Goal: Obtain resource: Download file/media

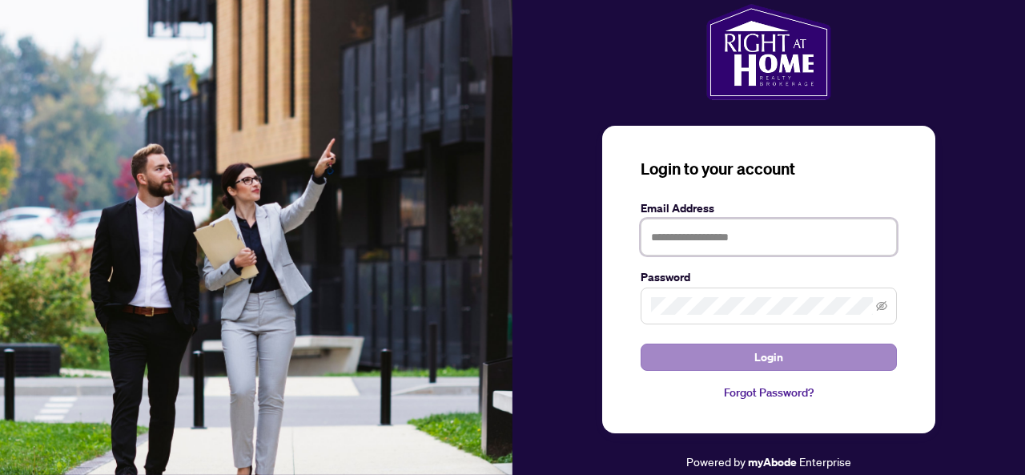
type input "**********"
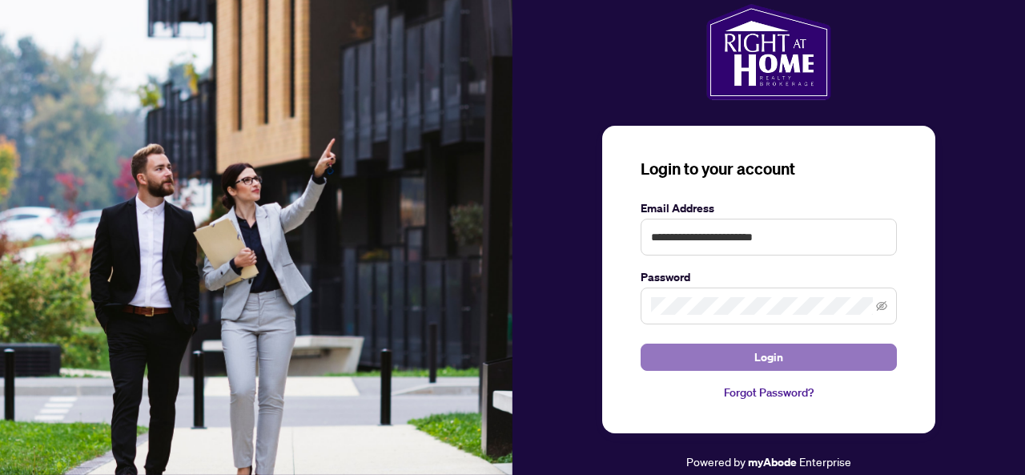
click at [759, 368] on span "Login" at bounding box center [768, 357] width 29 height 26
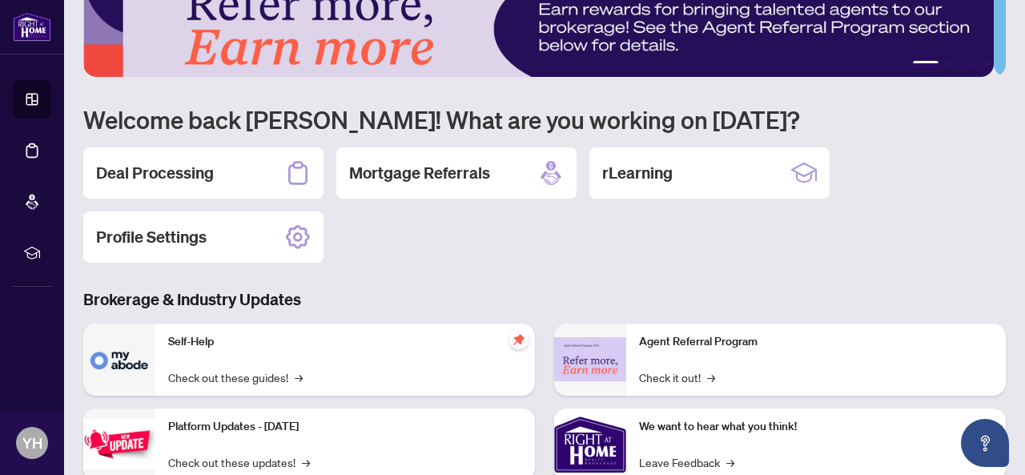
scroll to position [46, 0]
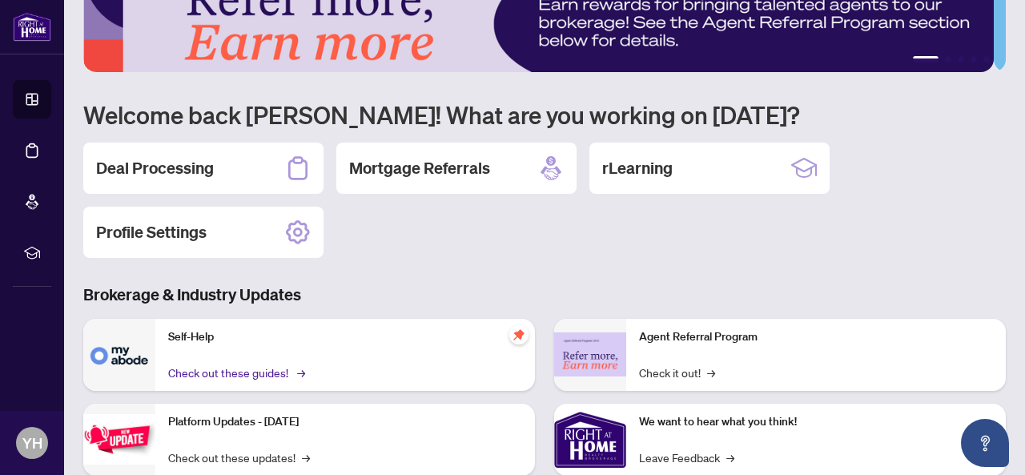
click at [211, 372] on link "Check out these guides! →" at bounding box center [235, 373] width 135 height 18
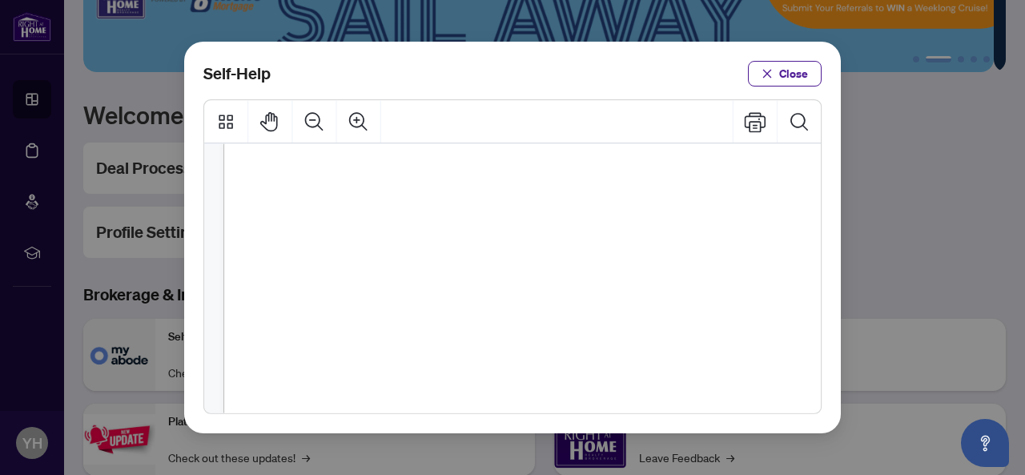
scroll to position [897, 0]
click at [583, 188] on span "PDF" at bounding box center [578, 189] width 22 height 16
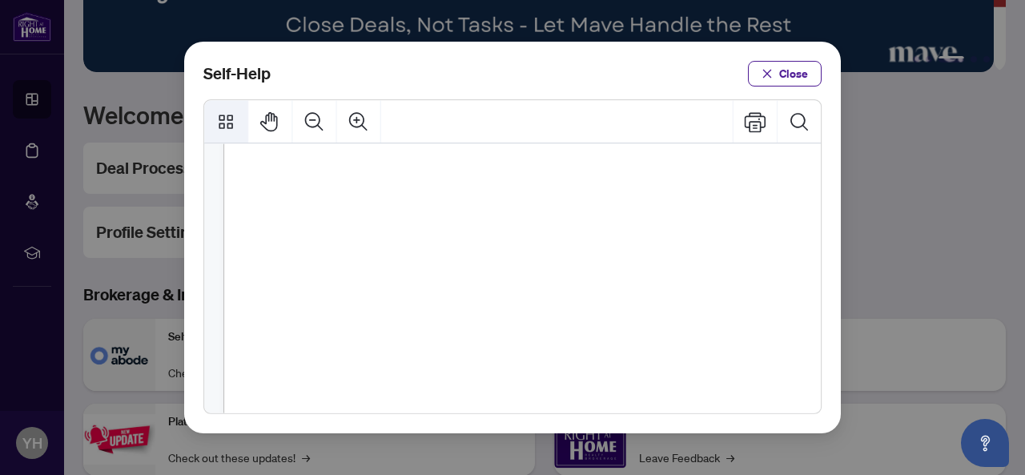
click at [234, 115] on icon "Thumbnails" at bounding box center [226, 122] width 22 height 22
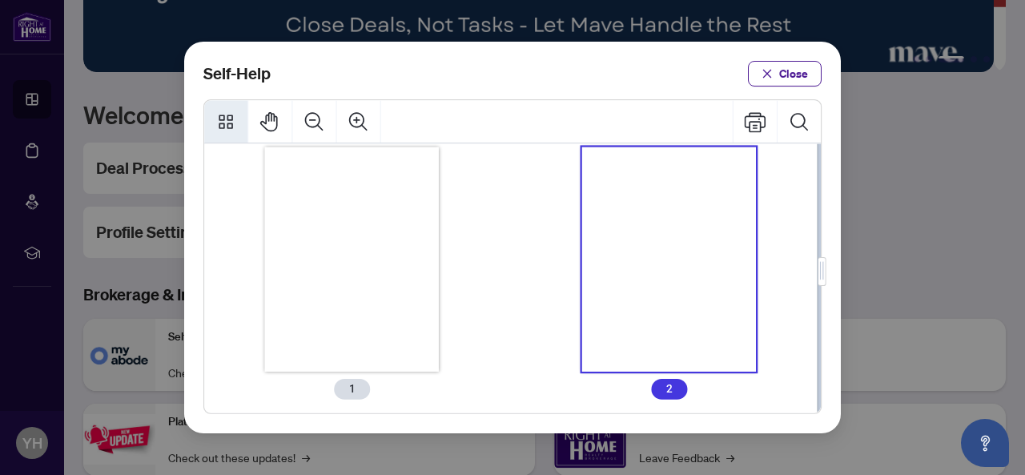
scroll to position [22, 0]
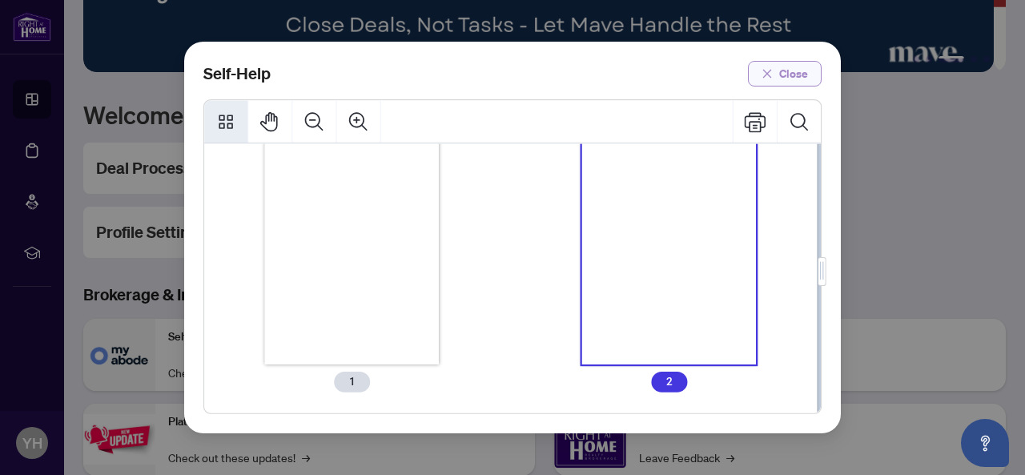
click at [797, 81] on span "Close" at bounding box center [793, 74] width 29 height 26
